Goal: Obtain resource: Download file/media

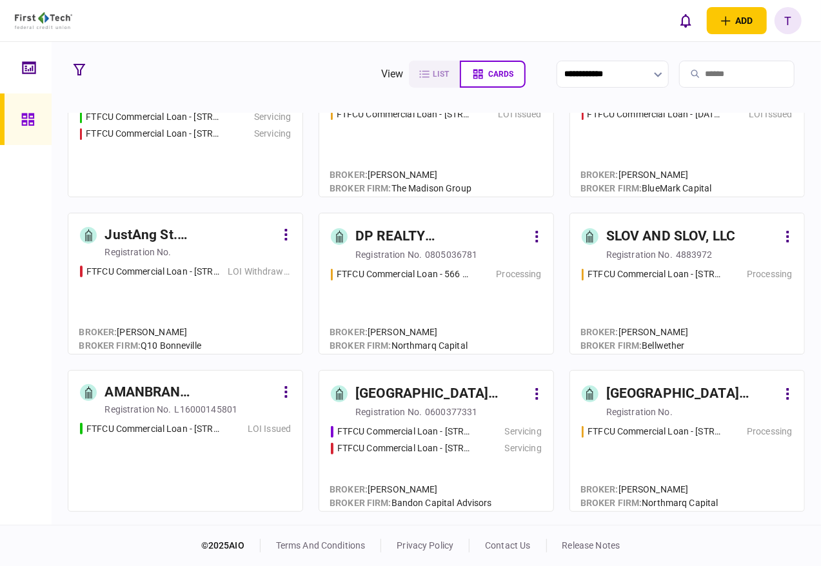
scroll to position [504, 0]
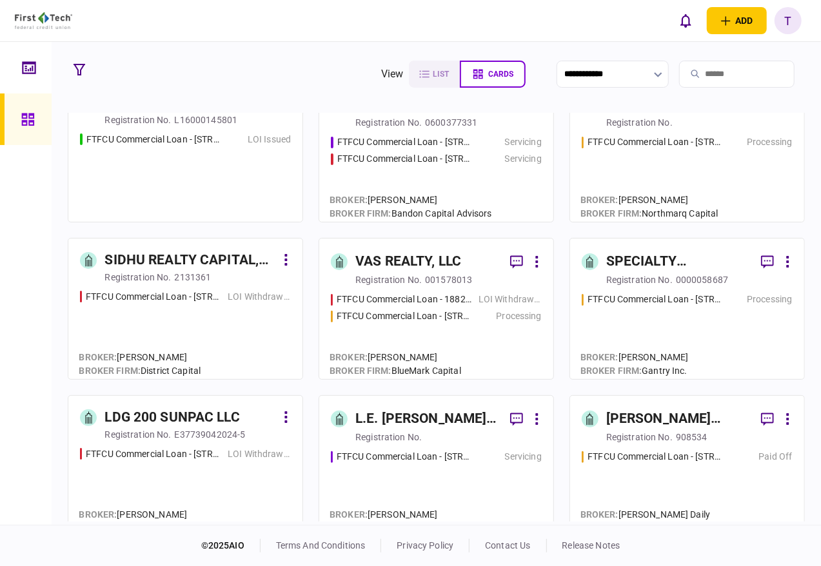
click at [699, 66] on input "search" at bounding box center [736, 74] width 115 height 27
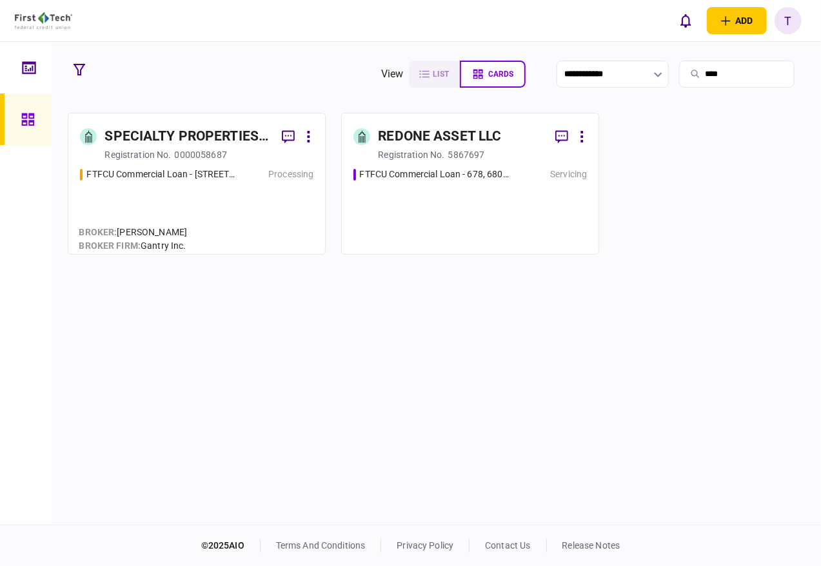
scroll to position [0, 0]
type input "****"
click at [169, 133] on div "SPECIALTY PROPERTIES LLC" at bounding box center [187, 136] width 167 height 21
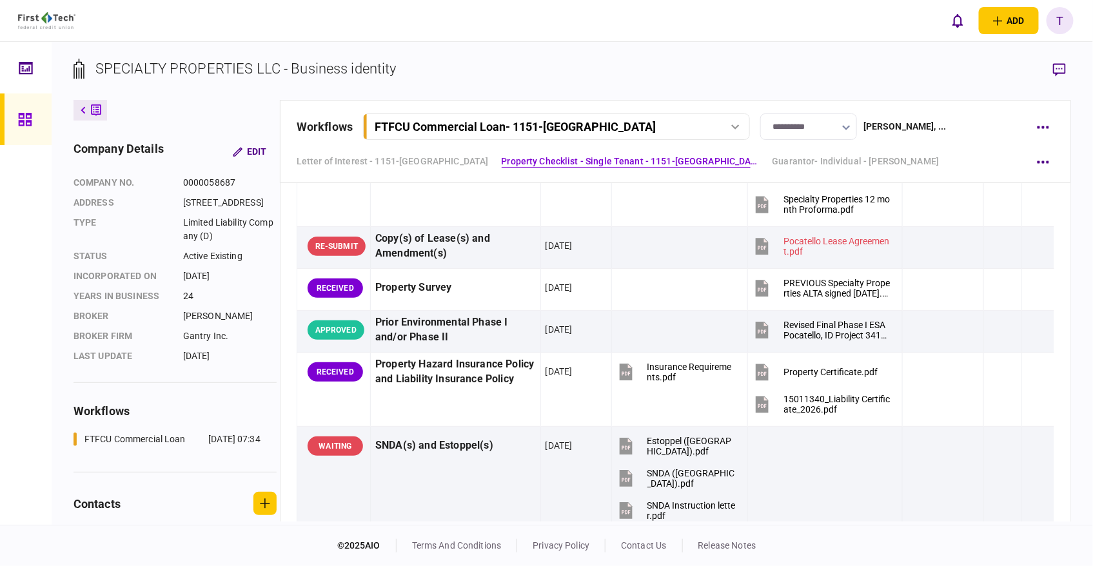
scroll to position [1289, 0]
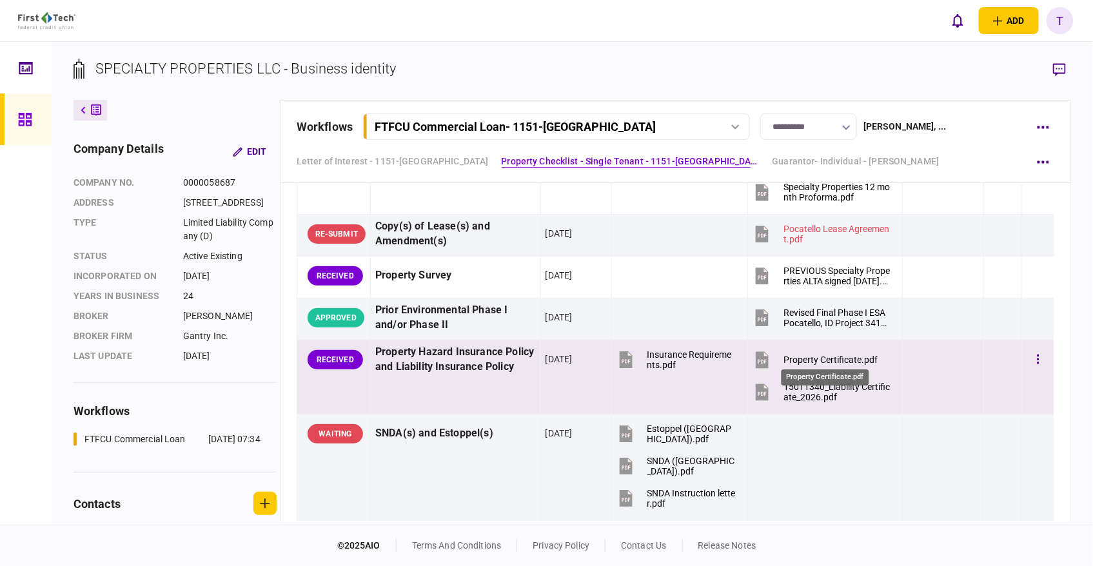
click at [803, 355] on div "Property Certificate.pdf" at bounding box center [830, 360] width 94 height 10
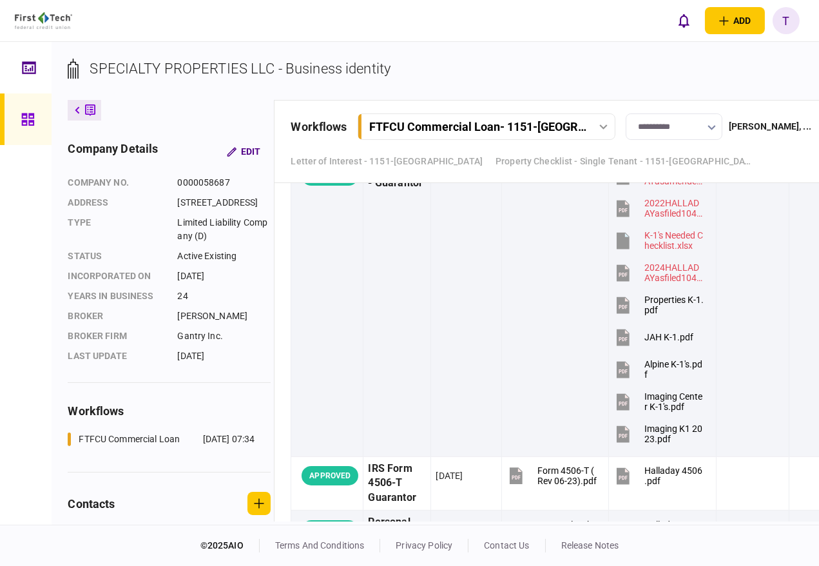
scroll to position [4040, 0]
